Goal: Information Seeking & Learning: Learn about a topic

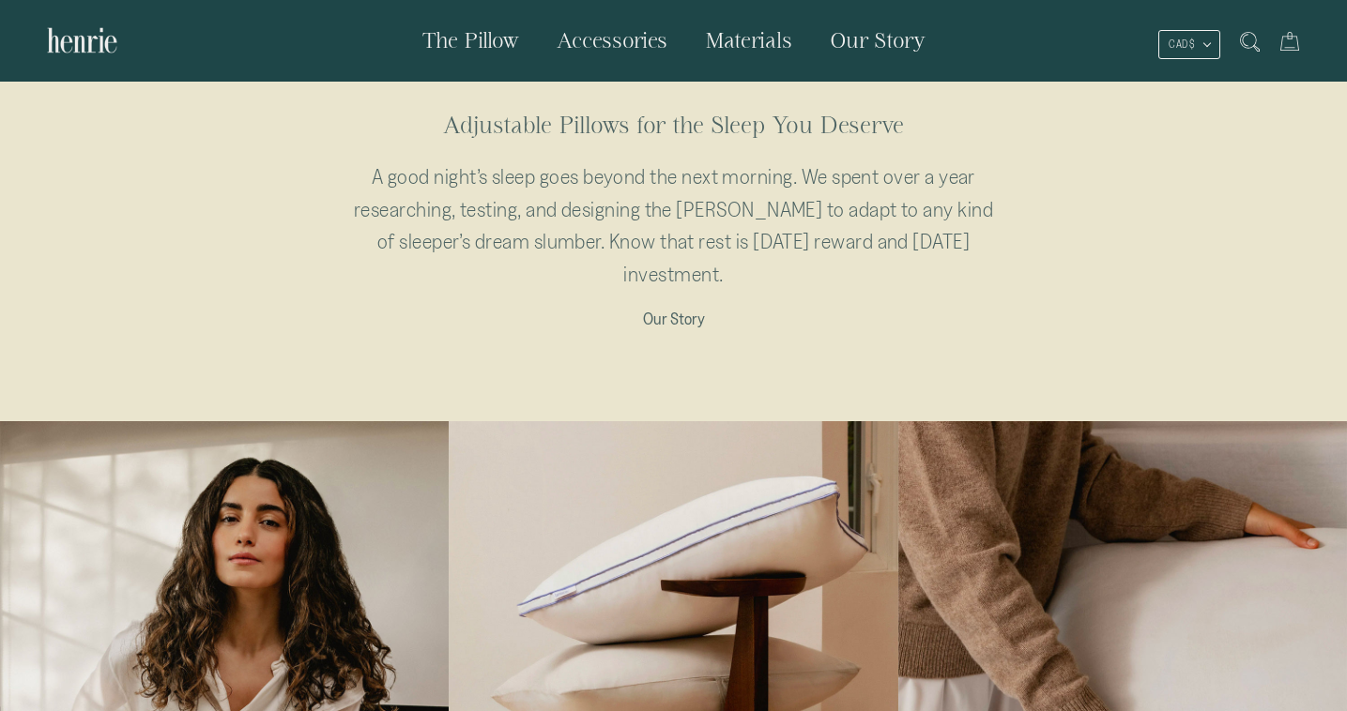
scroll to position [1030, 0]
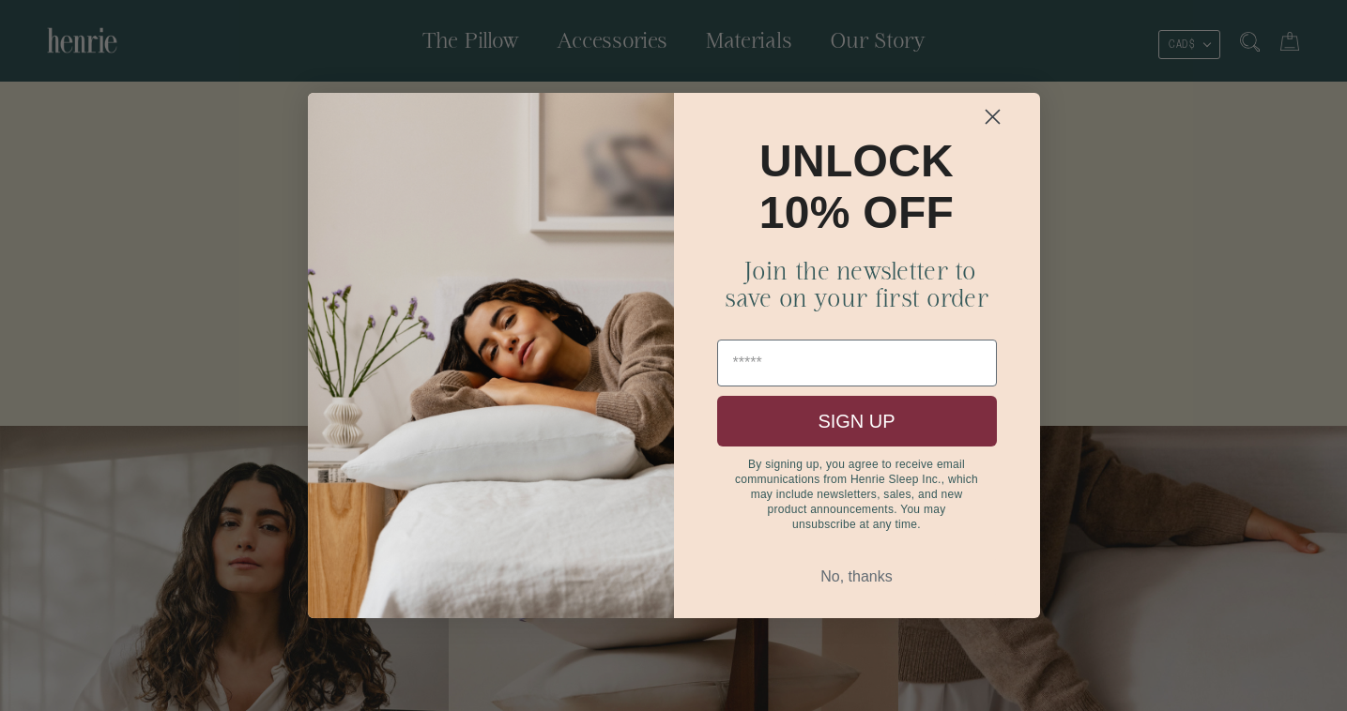
click at [990, 126] on circle "Close dialog" at bounding box center [991, 116] width 31 height 31
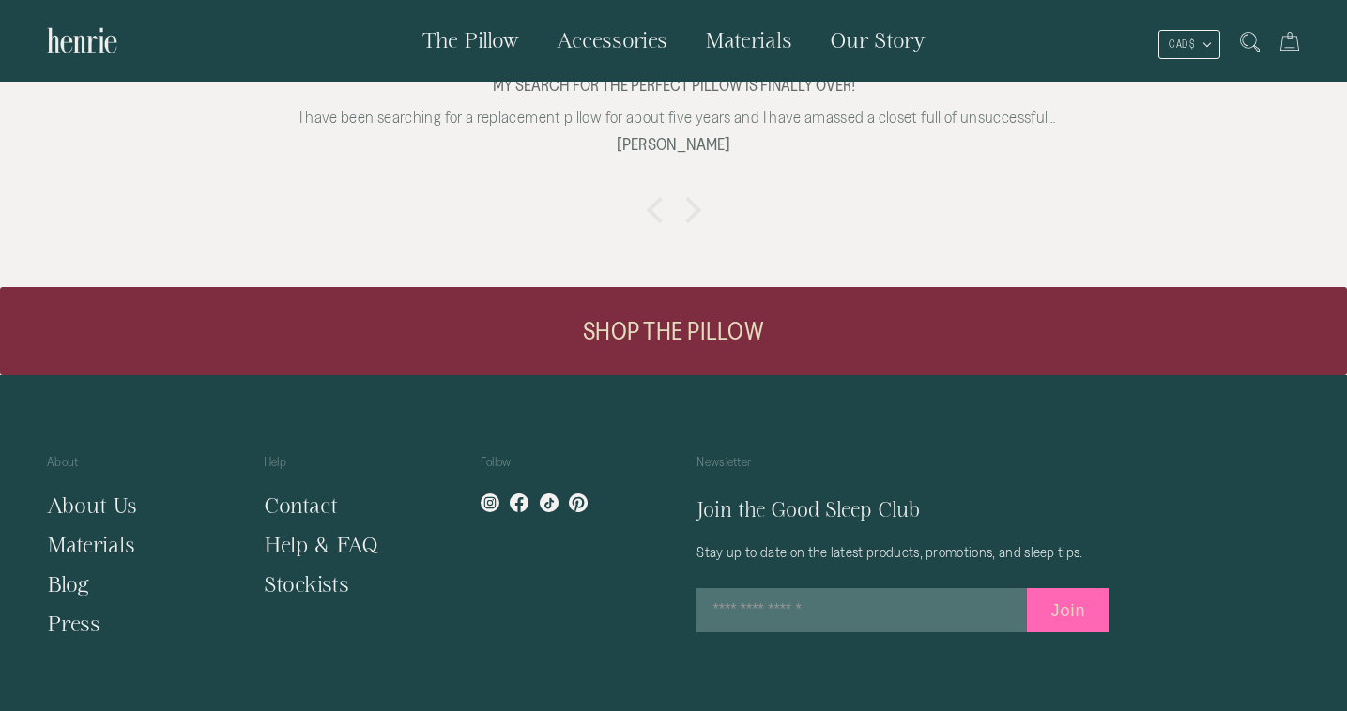
scroll to position [3591, 0]
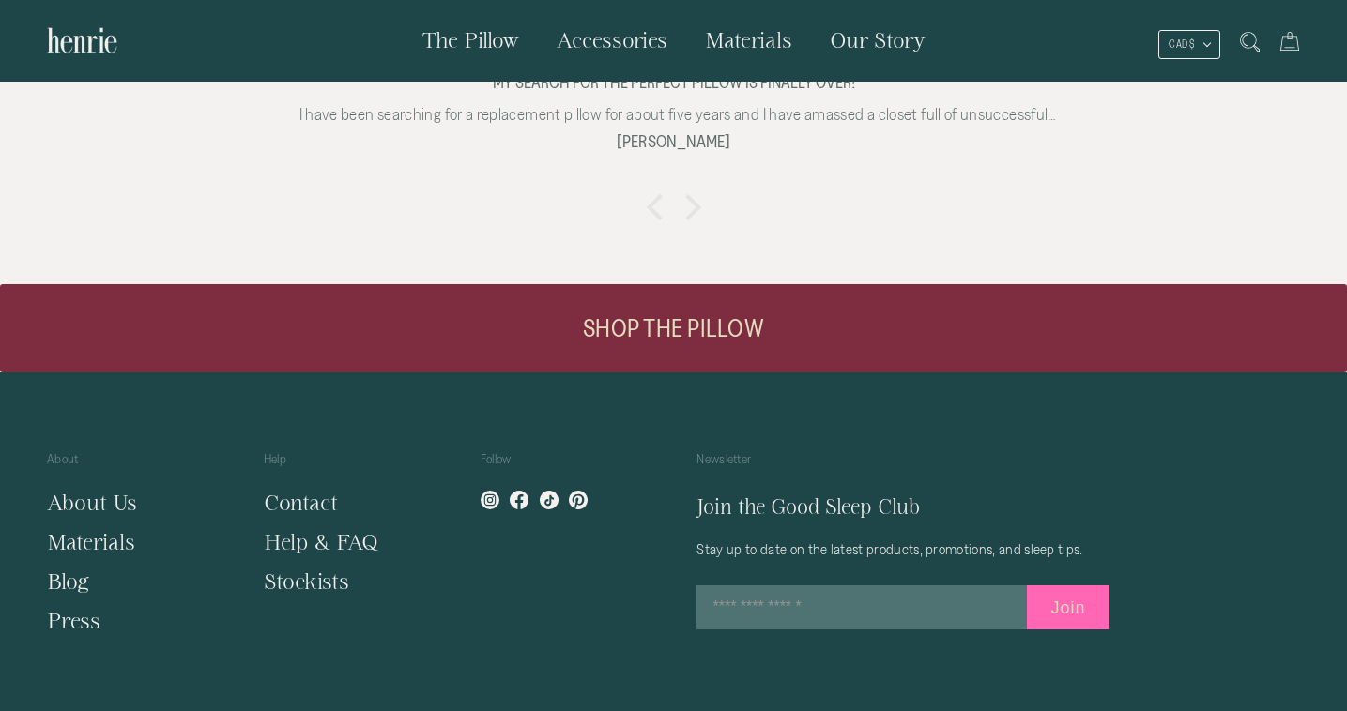
click at [108, 491] on link "About Us" at bounding box center [92, 502] width 90 height 23
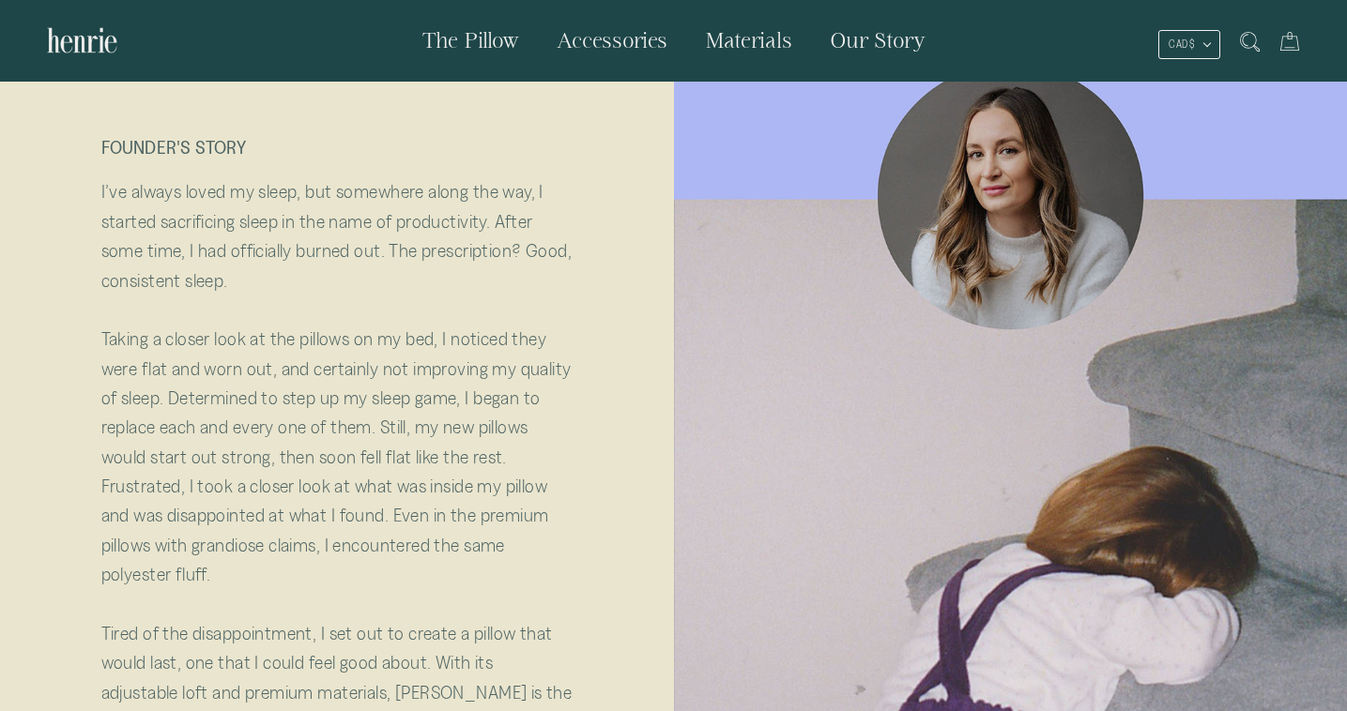
scroll to position [1, 0]
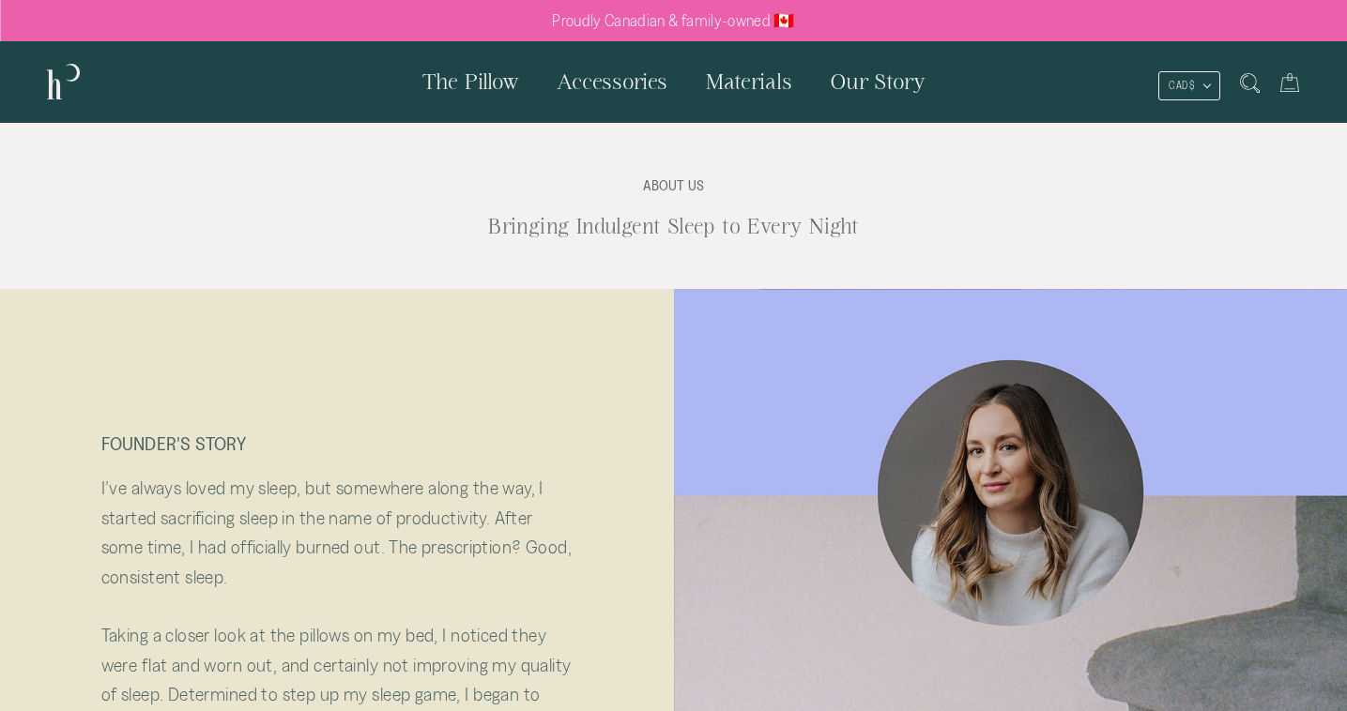
click at [500, 80] on span "The Pillow" at bounding box center [470, 80] width 97 height 23
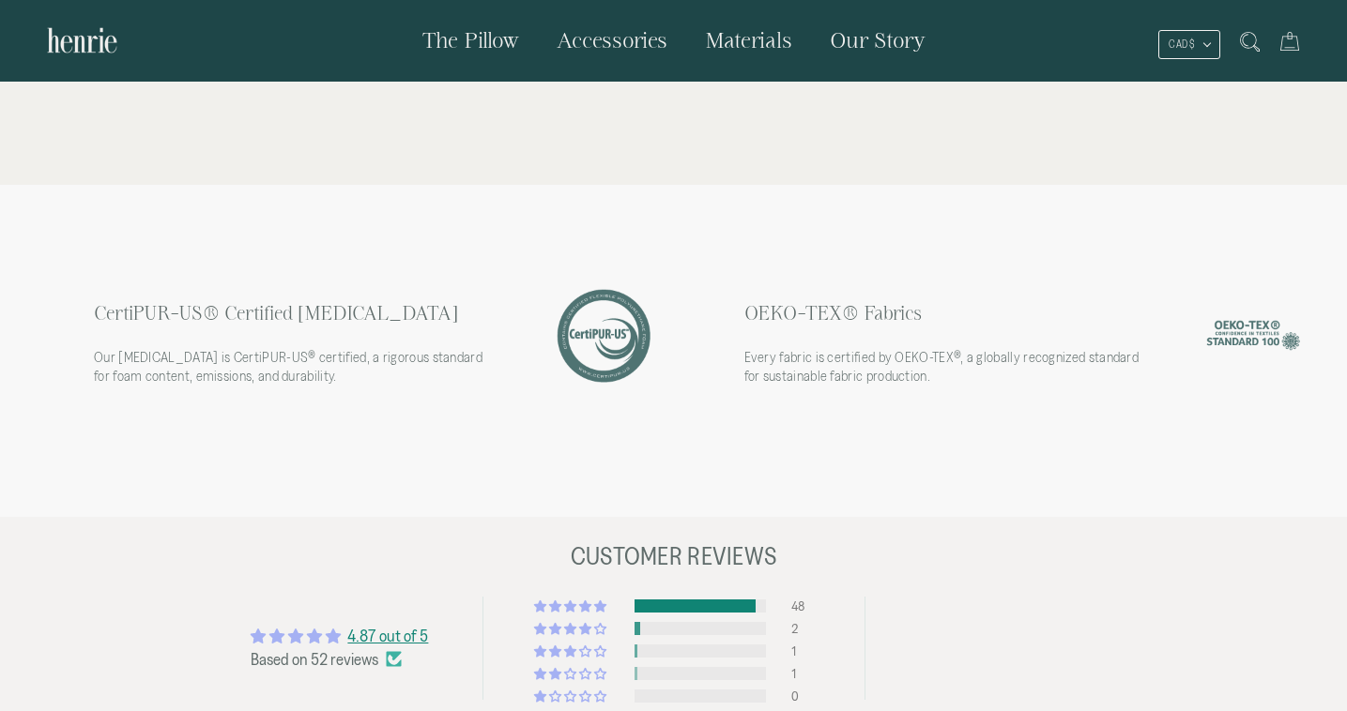
scroll to position [4697, 0]
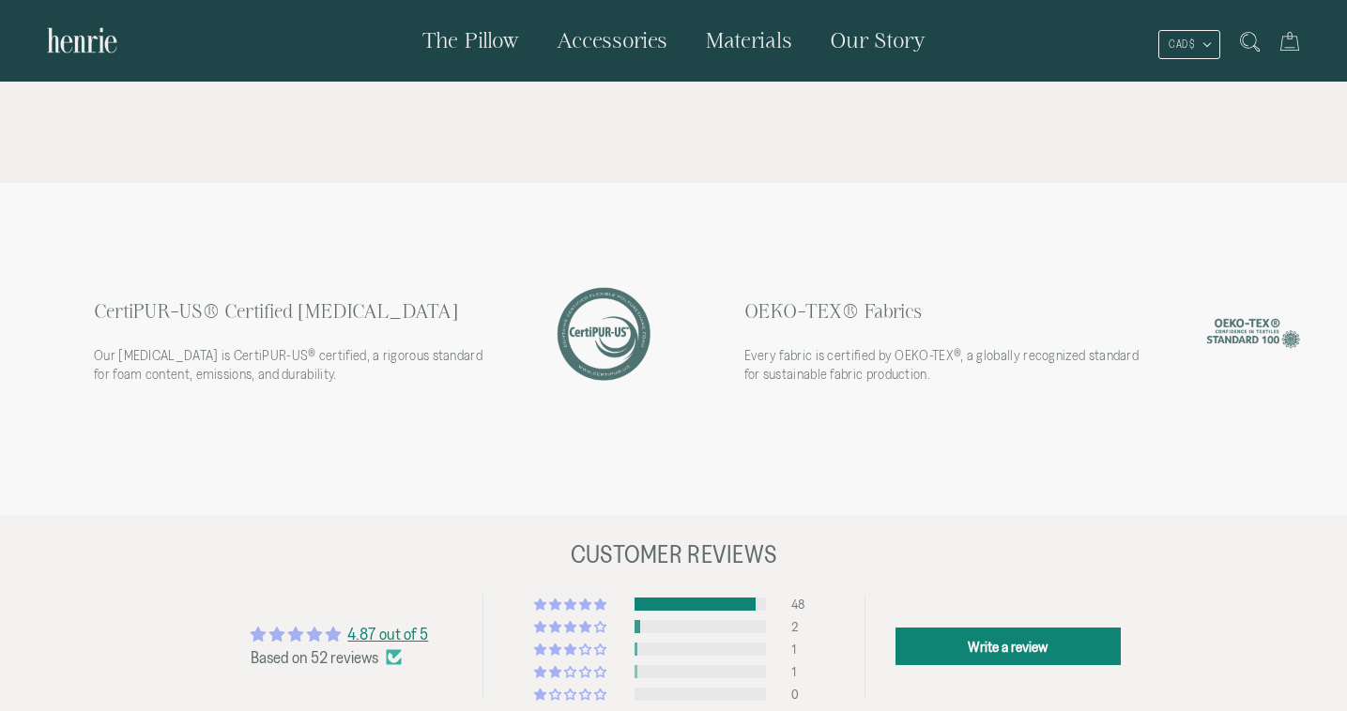
click at [893, 72] on link "Our Story" at bounding box center [877, 40] width 133 height 81
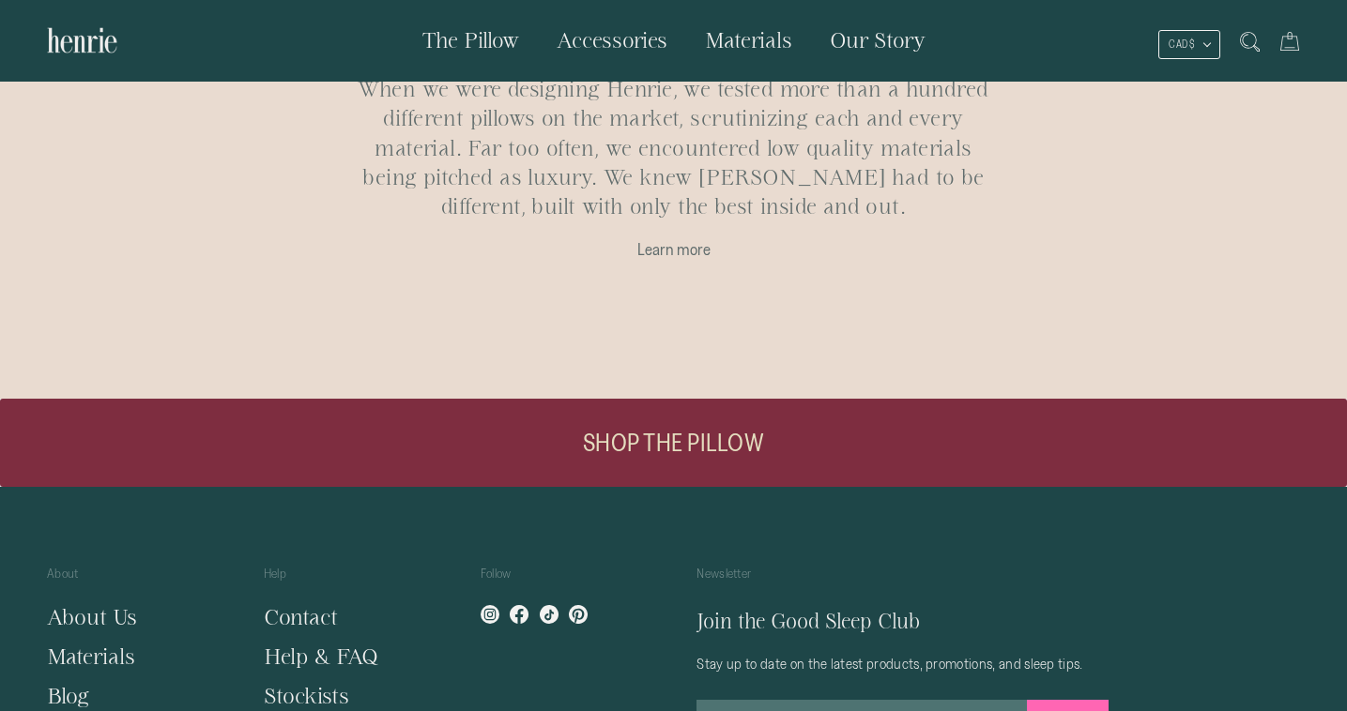
scroll to position [1562, 0]
